Goal: Transaction & Acquisition: Purchase product/service

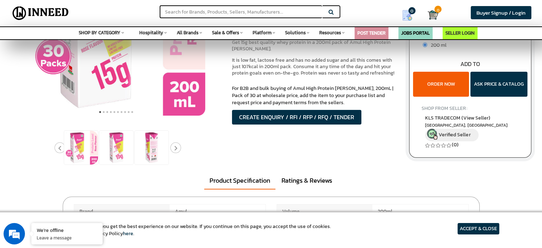
scroll to position [126, 0]
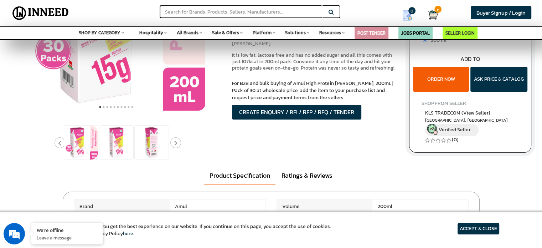
click at [448, 74] on button "ORDER NOW" at bounding box center [441, 79] width 56 height 25
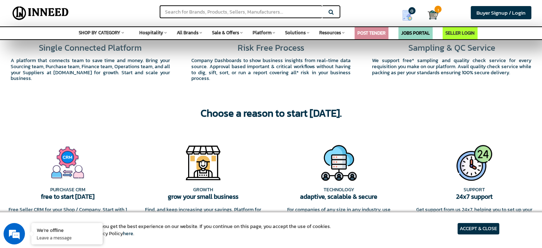
scroll to position [1573, 0]
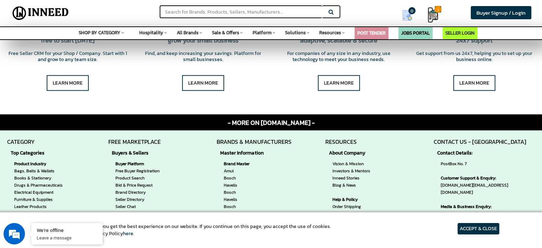
click at [431, 16] on img at bounding box center [433, 15] width 11 height 11
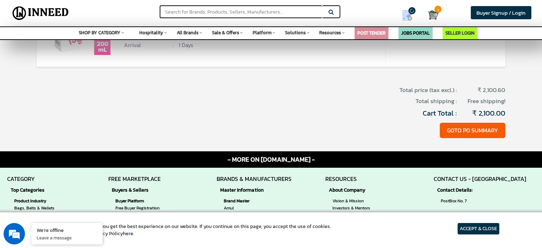
scroll to position [110, 0]
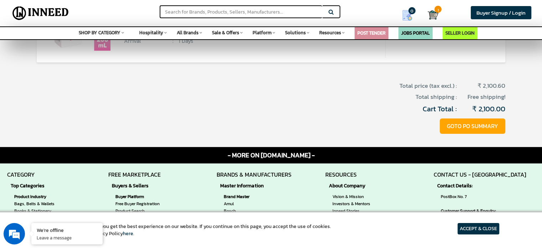
click at [478, 123] on button "GOTO PO SUMMARY" at bounding box center [473, 125] width 66 height 15
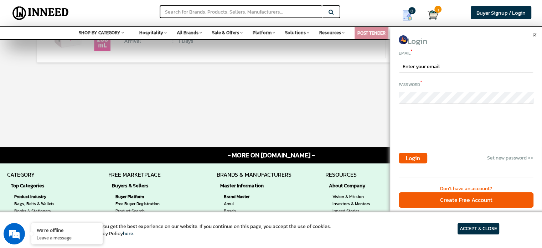
click at [535, 33] on img at bounding box center [535, 35] width 4 height 4
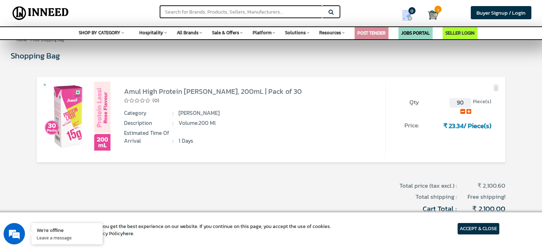
scroll to position [0, 0]
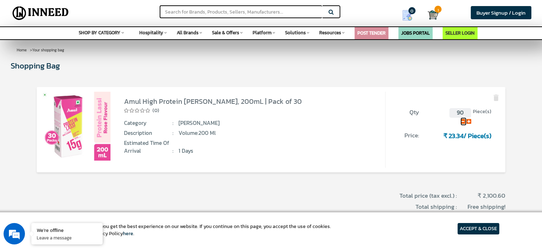
click at [462, 121] on icon at bounding box center [463, 121] width 5 height 5
